Goal: Task Accomplishment & Management: Manage account settings

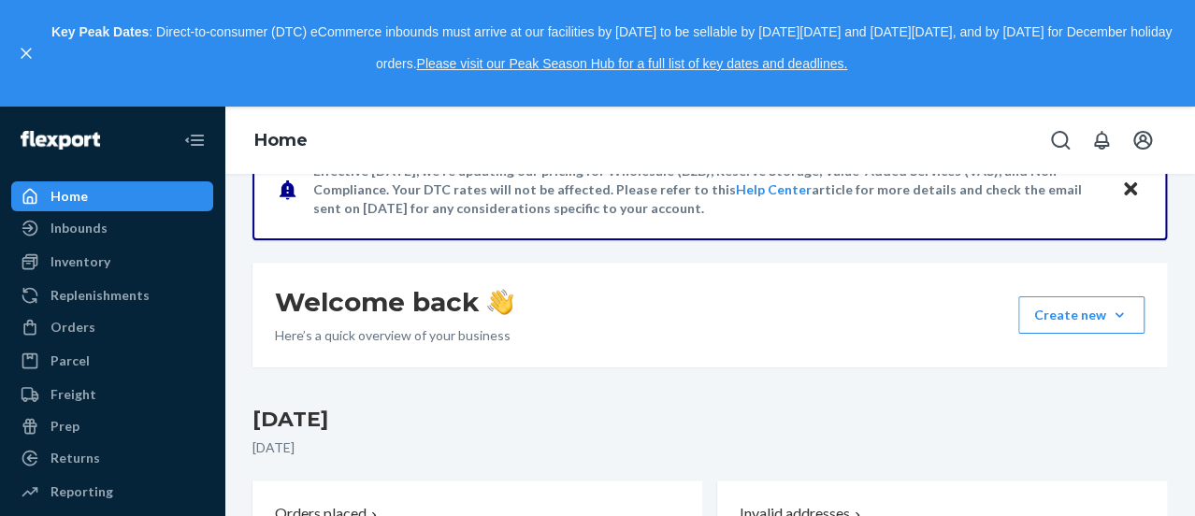
scroll to position [280, 0]
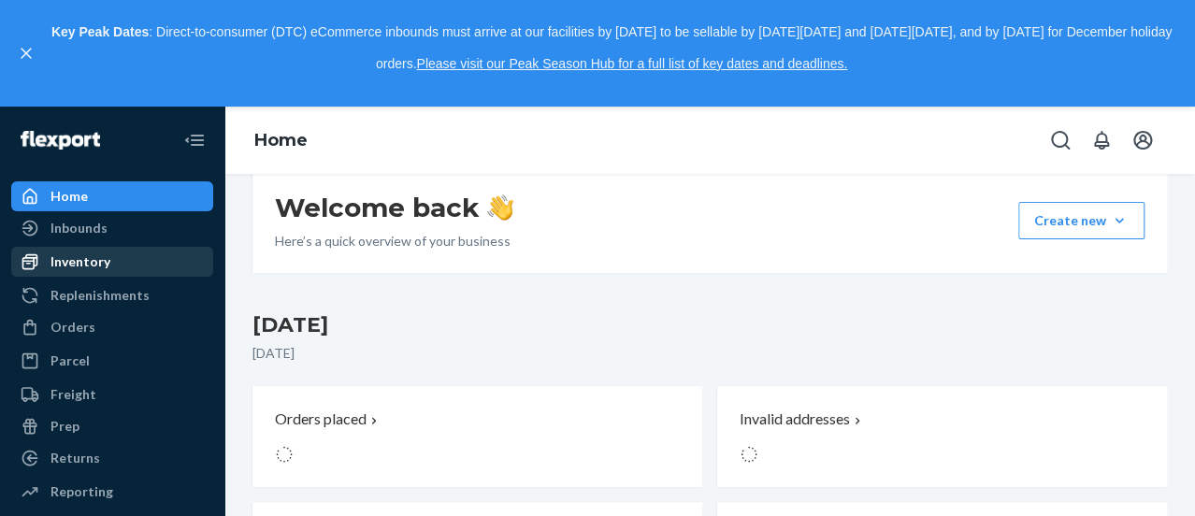
click at [97, 255] on div "Inventory" at bounding box center [80, 261] width 60 height 19
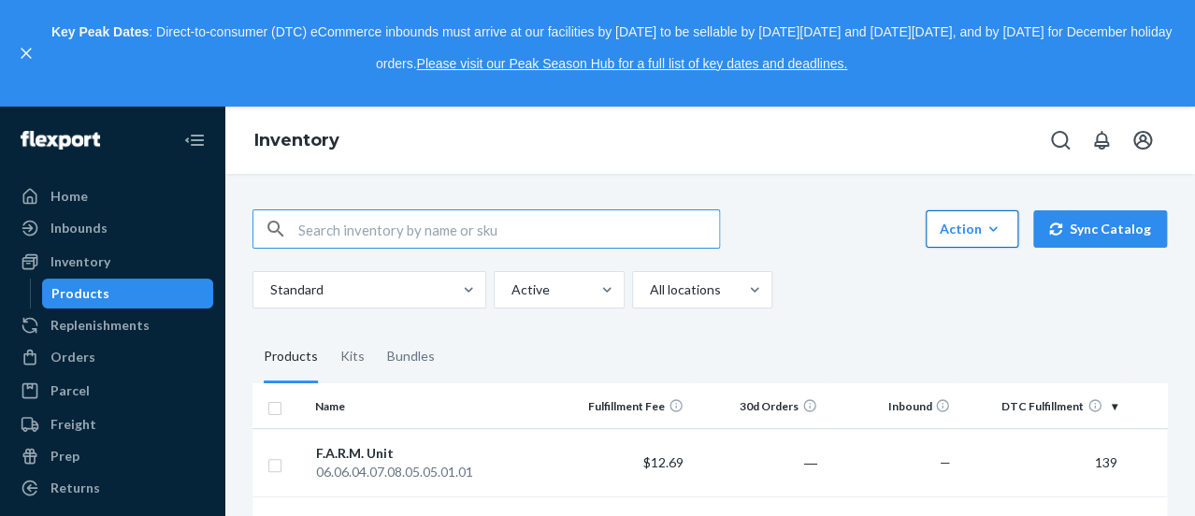
click at [983, 219] on button "Action Create product Create kit or bundle Bulk create products Bulk update pro…" at bounding box center [971, 228] width 93 height 37
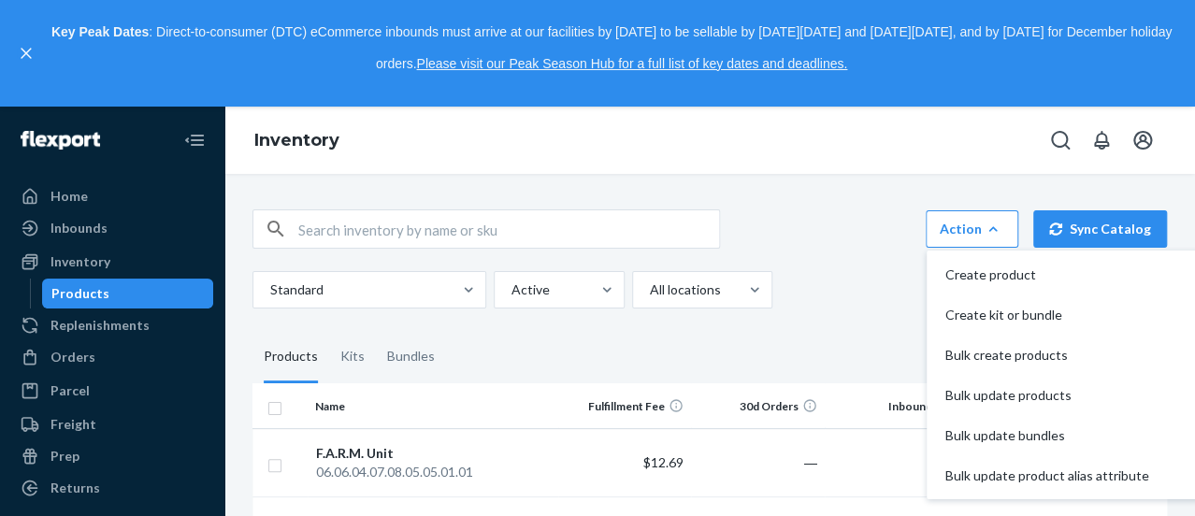
scroll to position [93, 0]
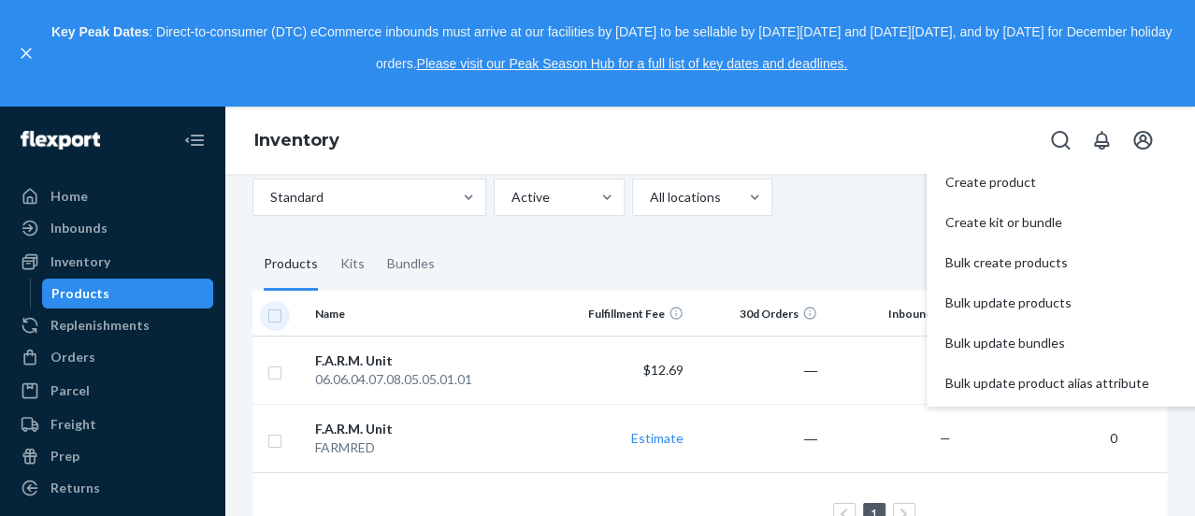
click at [267, 316] on input "checkbox" at bounding box center [274, 314] width 15 height 20
checkbox input "true"
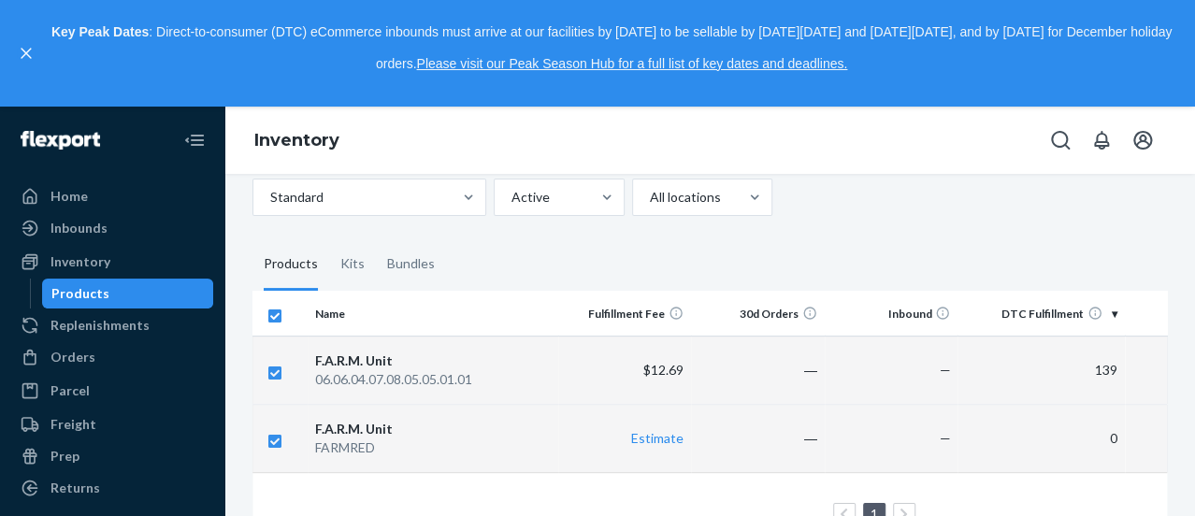
click at [270, 436] on input "checkbox" at bounding box center [274, 439] width 15 height 20
checkbox input "false"
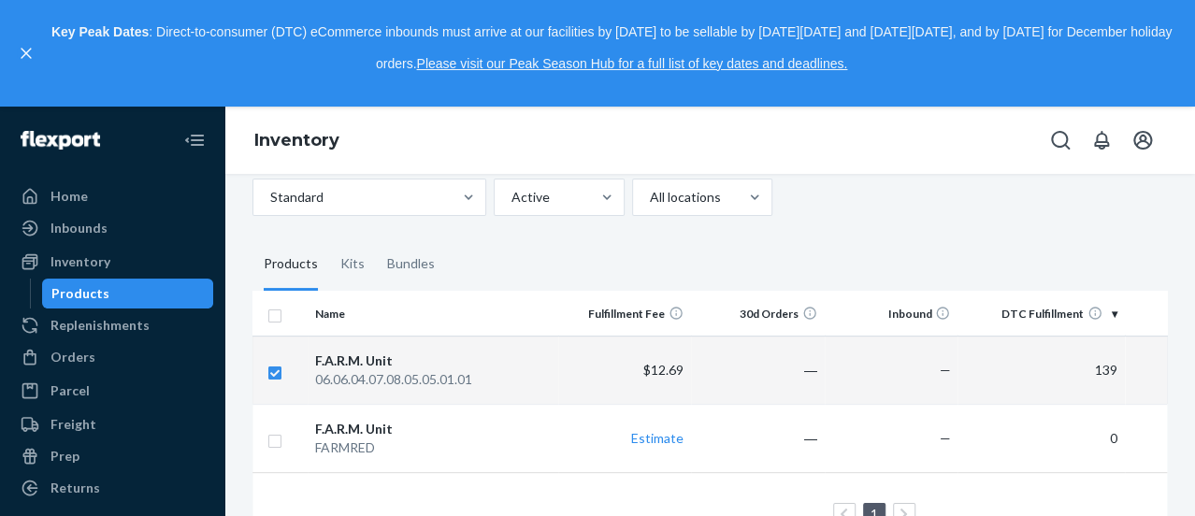
click at [280, 371] on input "checkbox" at bounding box center [274, 371] width 15 height 20
checkbox input "false"
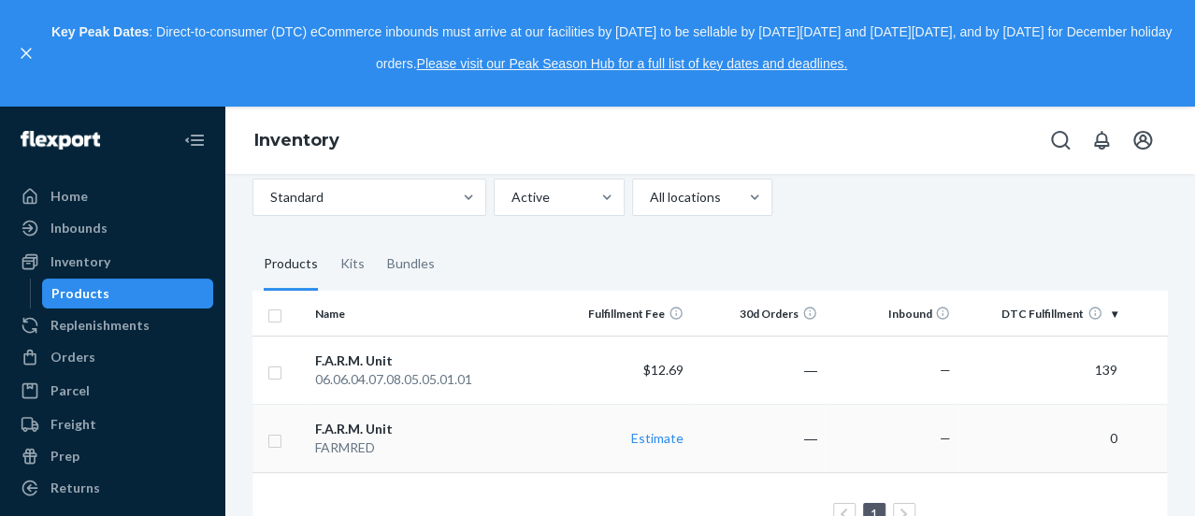
click at [270, 456] on td at bounding box center [279, 438] width 55 height 68
click at [270, 441] on input "checkbox" at bounding box center [274, 439] width 15 height 20
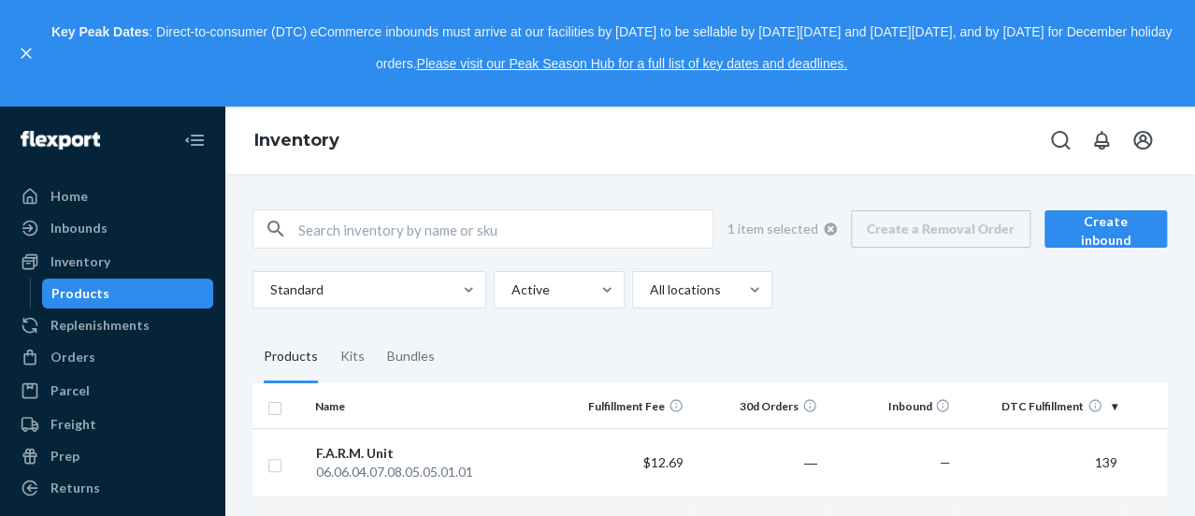
click at [969, 237] on div "1 item selected Create a Removal Order Create inbound" at bounding box center [939, 228] width 453 height 37
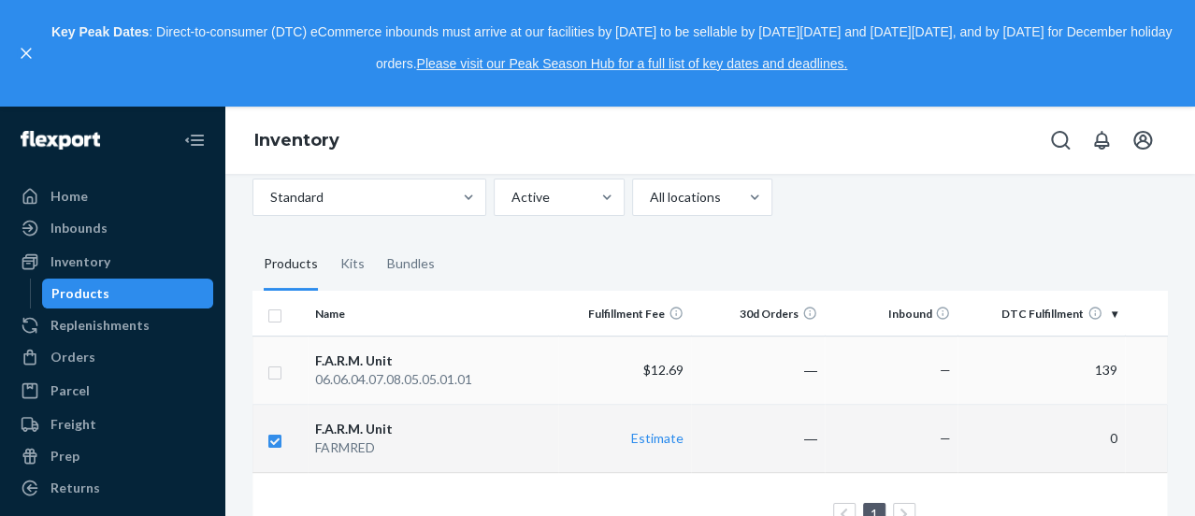
click at [259, 370] on td at bounding box center [279, 370] width 55 height 68
click at [277, 432] on input "checkbox" at bounding box center [274, 439] width 15 height 20
checkbox input "false"
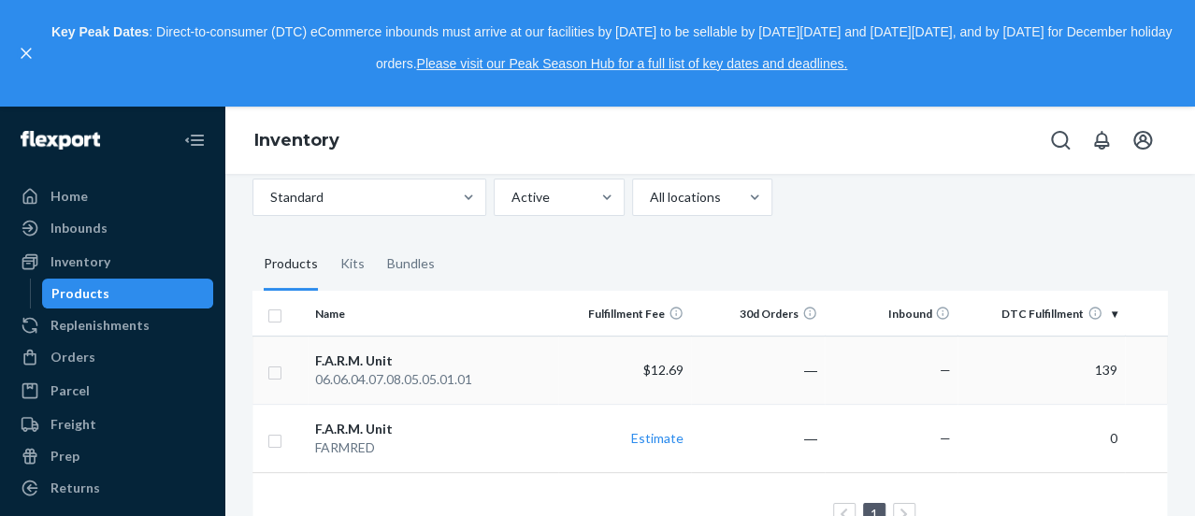
click at [272, 365] on input "checkbox" at bounding box center [274, 371] width 15 height 20
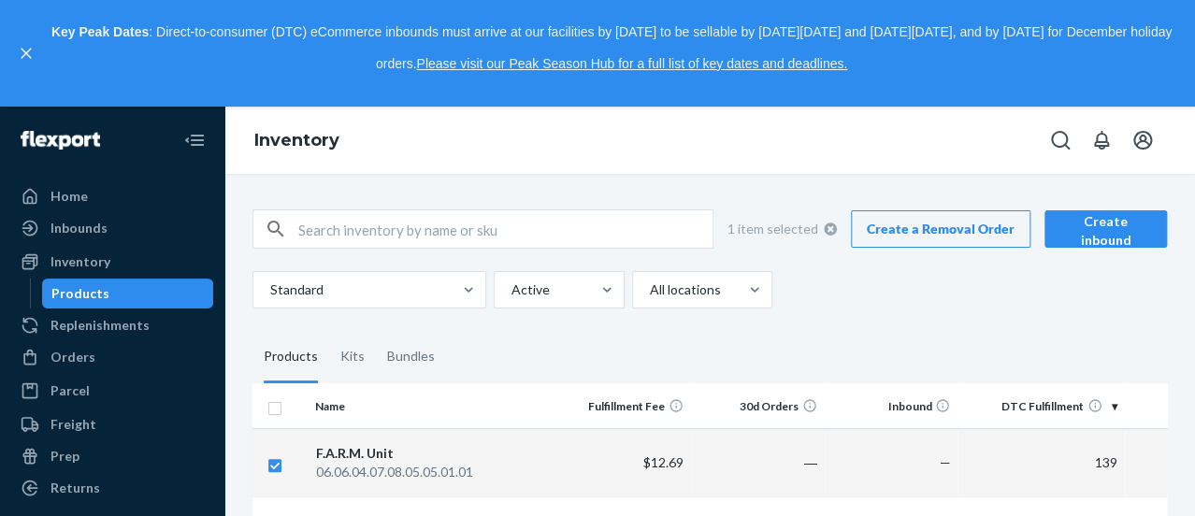
checkbox input "true"
click at [961, 242] on link "Create a Removal Order" at bounding box center [940, 228] width 179 height 37
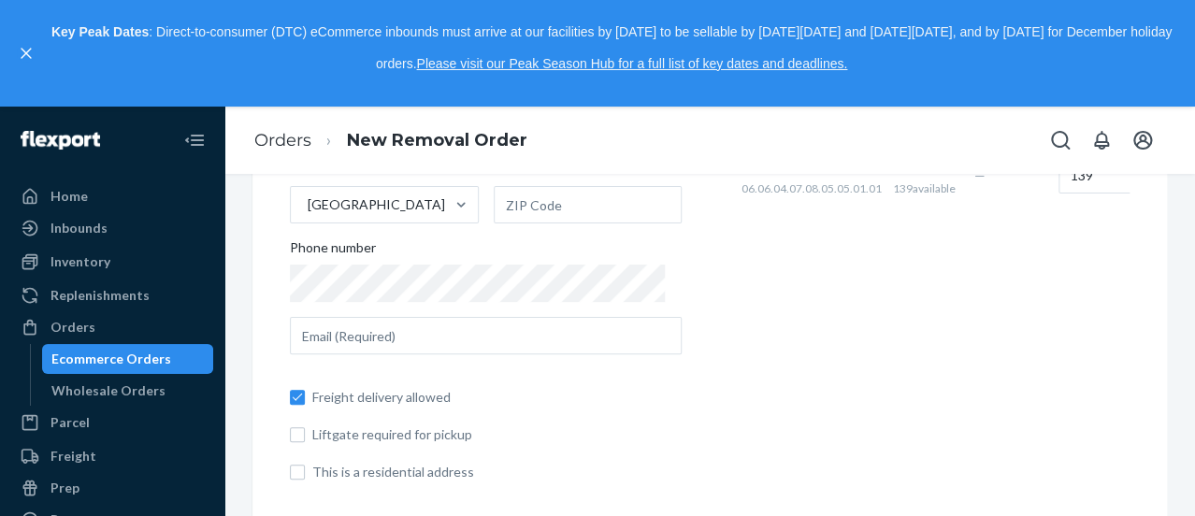
scroll to position [390, 0]
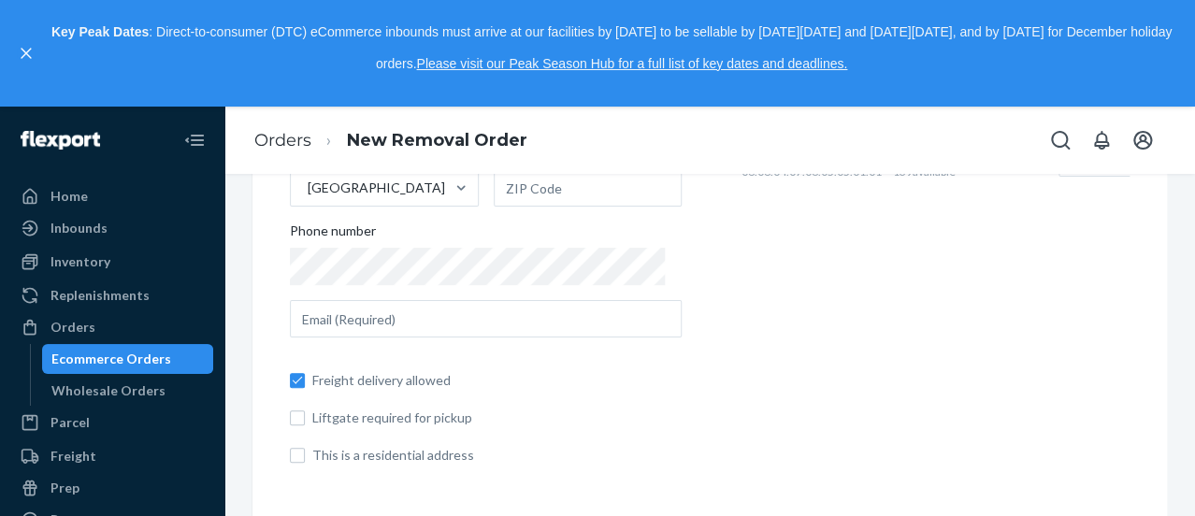
click at [390, 454] on span "This is a residential address" at bounding box center [496, 455] width 369 height 19
click at [305, 454] on input "This is a residential address" at bounding box center [297, 455] width 15 height 15
checkbox input "true"
click at [380, 386] on span "Freight delivery allowed" at bounding box center [496, 380] width 369 height 19
click at [377, 388] on span "Freight delivery allowed" at bounding box center [496, 380] width 369 height 19
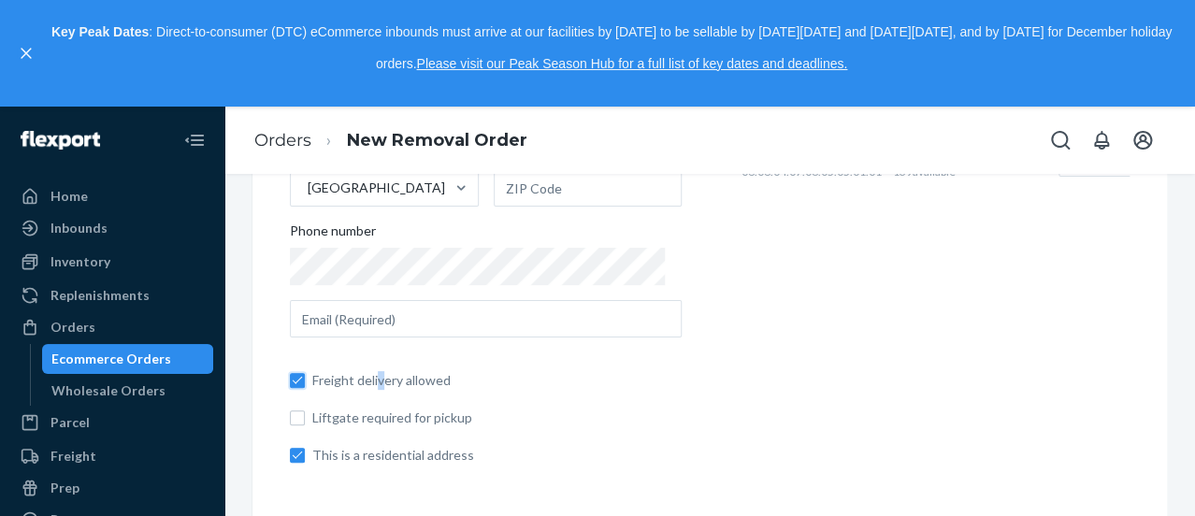
click at [305, 388] on input "Freight delivery allowed" at bounding box center [297, 380] width 15 height 15
checkbox input "false"
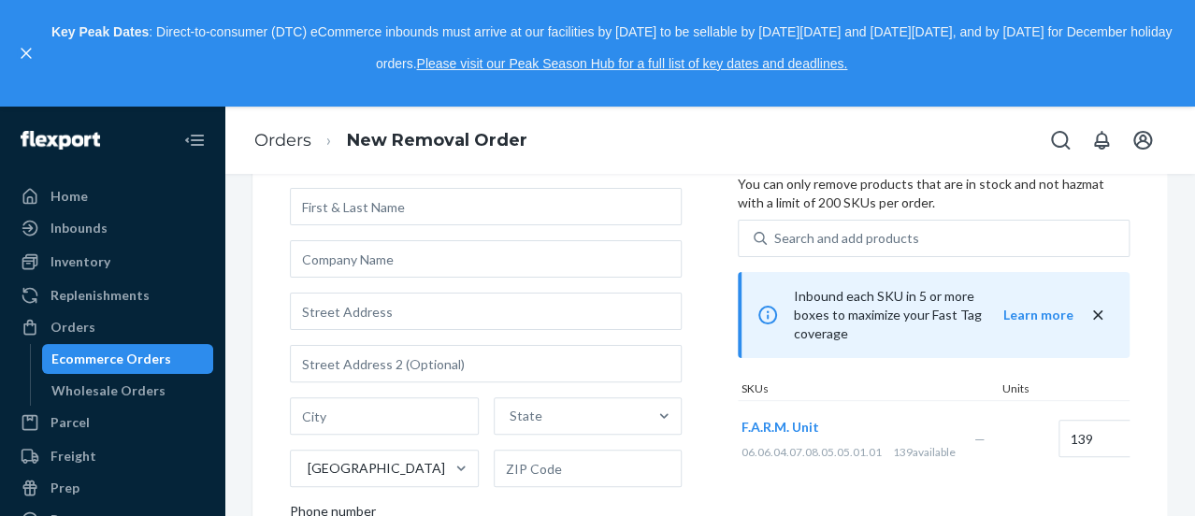
scroll to position [16, 0]
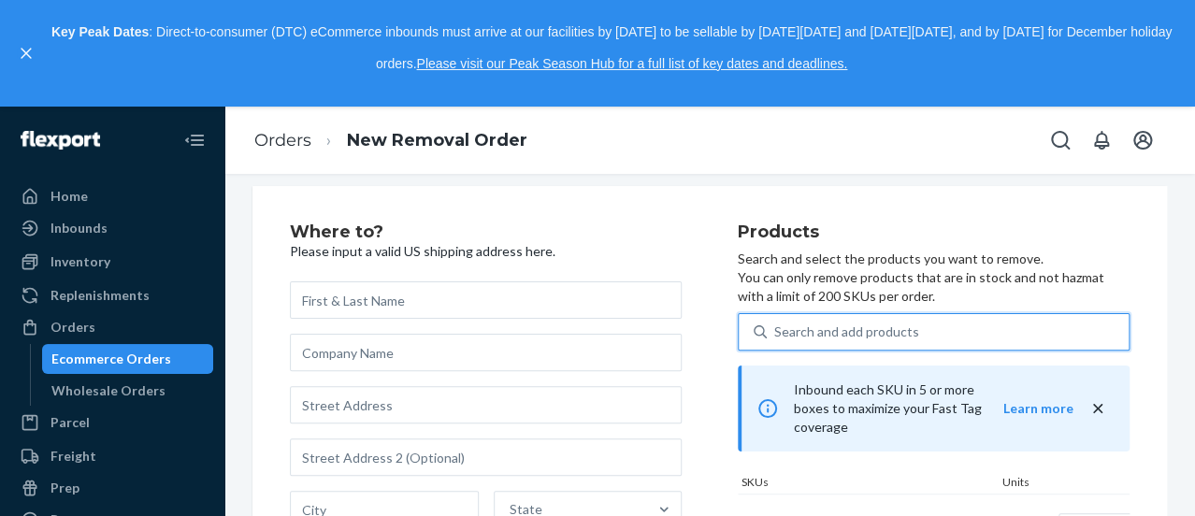
click at [868, 336] on div "Search and add products" at bounding box center [846, 332] width 145 height 19
click at [776, 336] on input "0 results available. Use Up and Down to choose options, press Enter to select t…" at bounding box center [775, 332] width 2 height 19
type input "F"
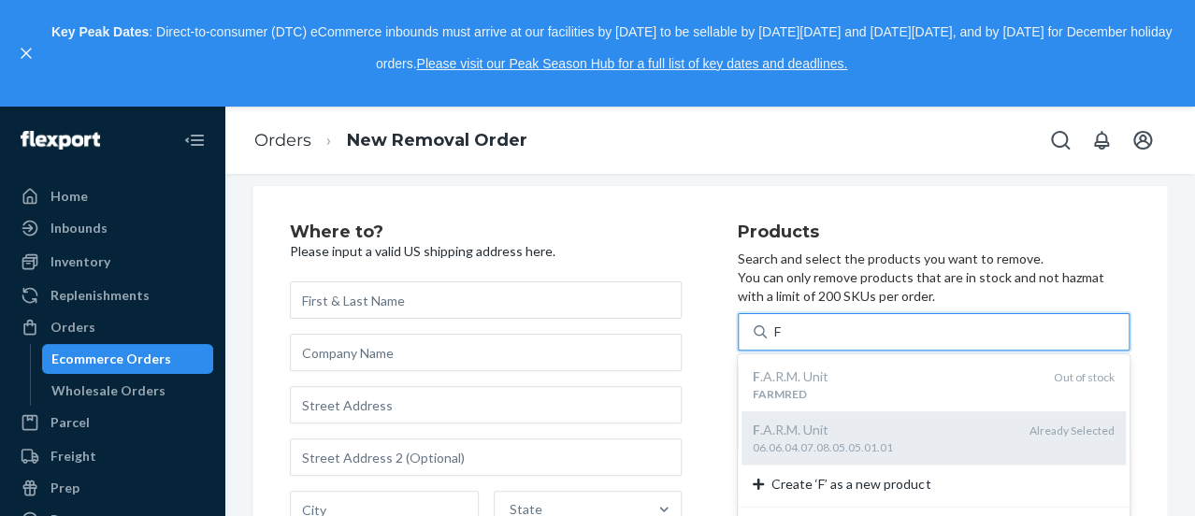
click at [862, 439] on div "06.06.04.07.08.05.05.01.01" at bounding box center [884, 447] width 262 height 16
click at [783, 341] on input "F" at bounding box center [778, 332] width 9 height 19
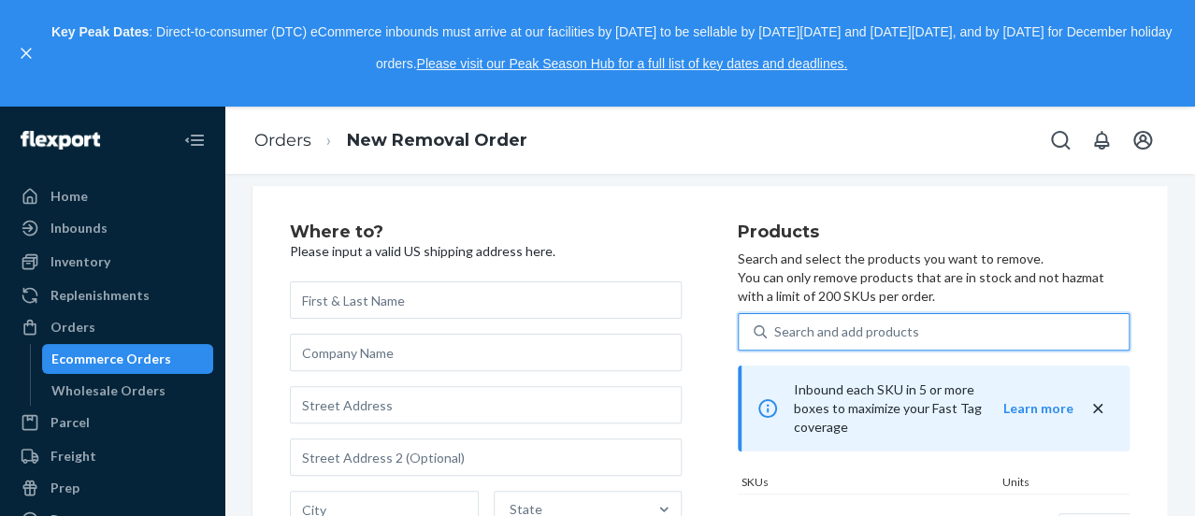
click at [821, 323] on div "Search and add products" at bounding box center [948, 332] width 362 height 34
click at [776, 323] on input "0 results available. Select is focused ,type to refine list, press Down to open…" at bounding box center [775, 332] width 2 height 19
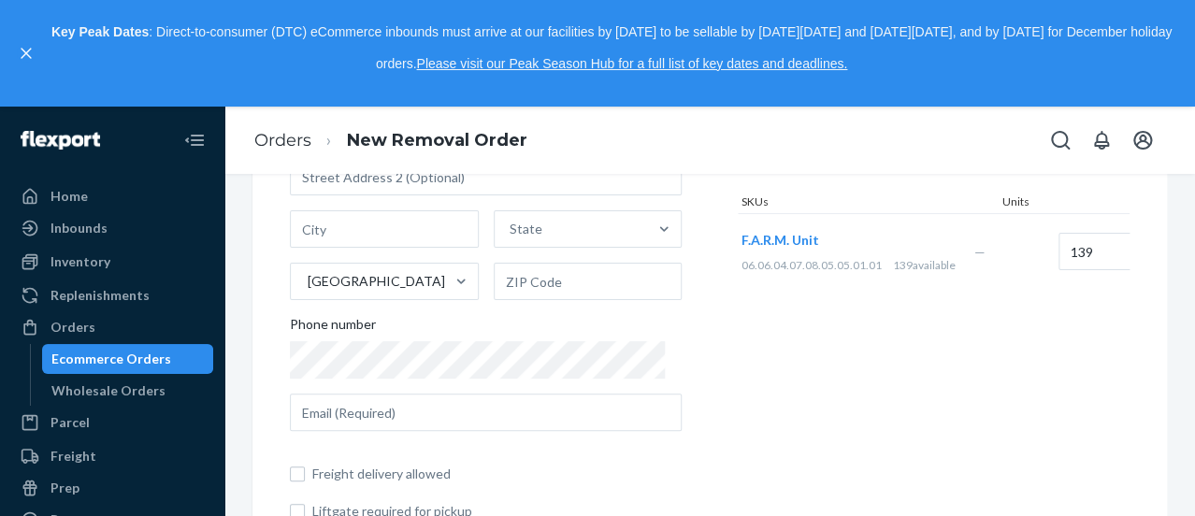
scroll to position [390, 0]
